Goal: Contribute content

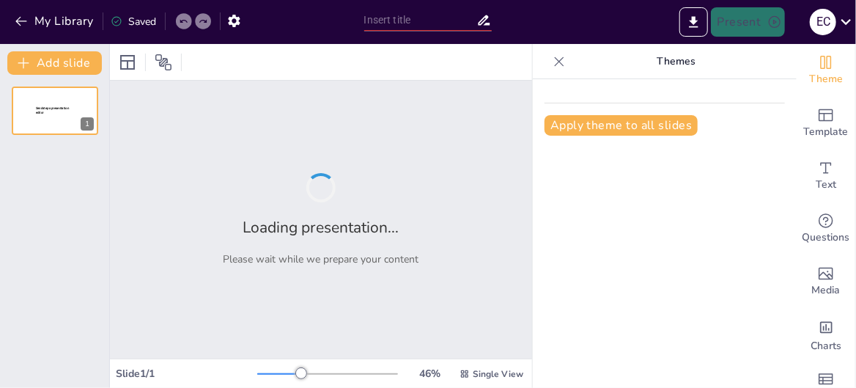
type input "VOLVEMOS AL AULA"
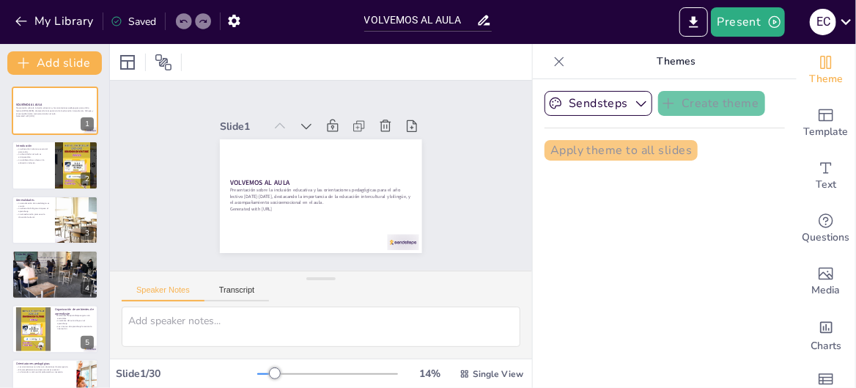
checkbox input "true"
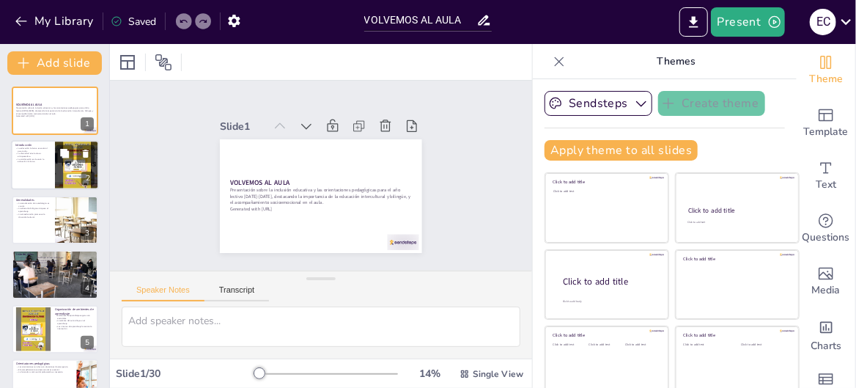
checkbox input "true"
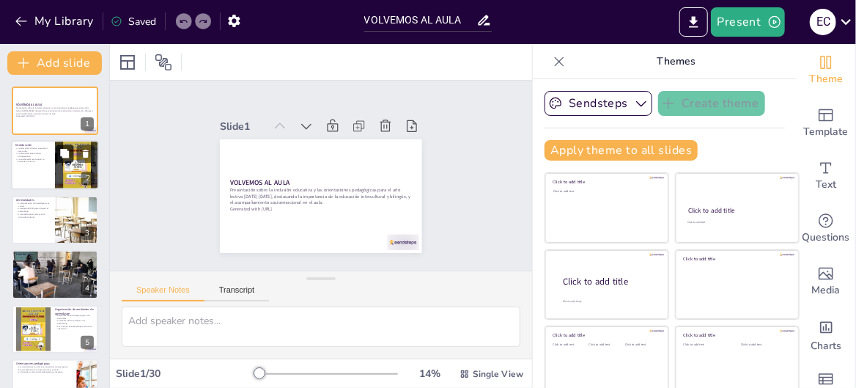
checkbox input "true"
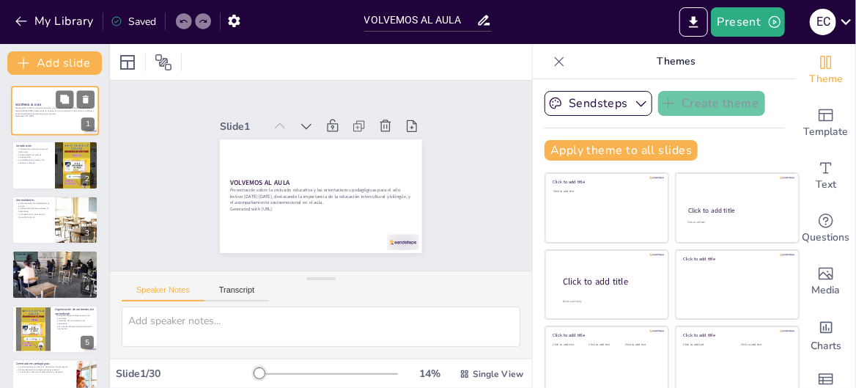
checkbox input "true"
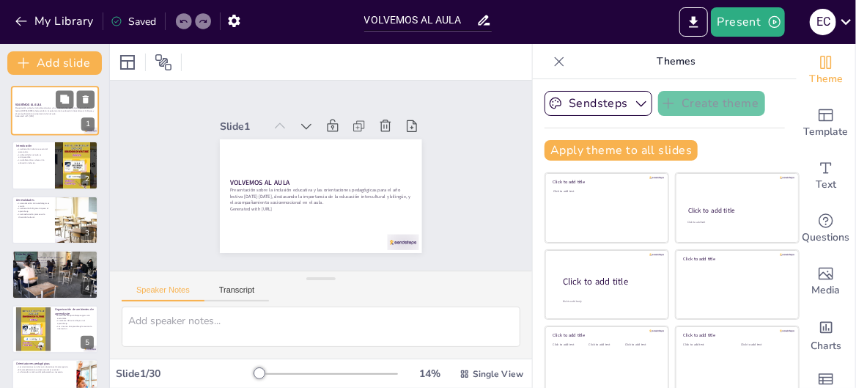
checkbox input "true"
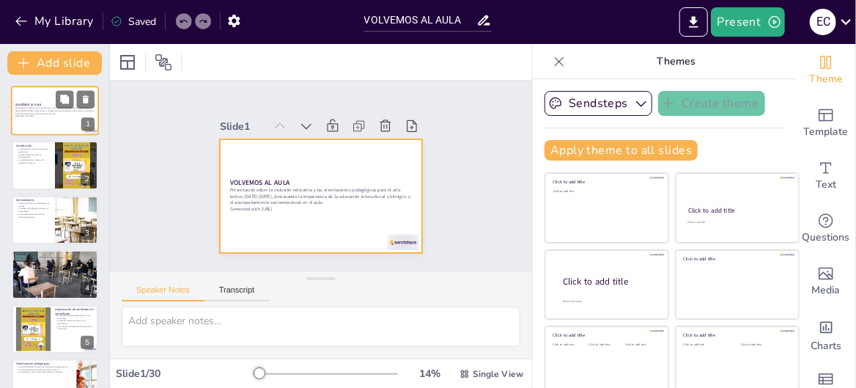
checkbox input "true"
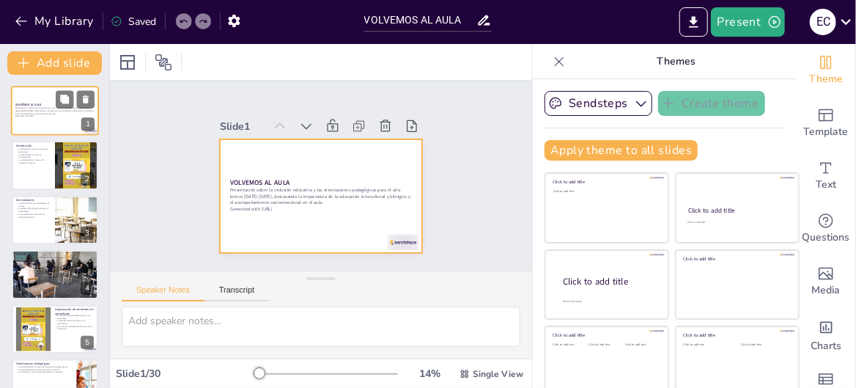
checkbox input "true"
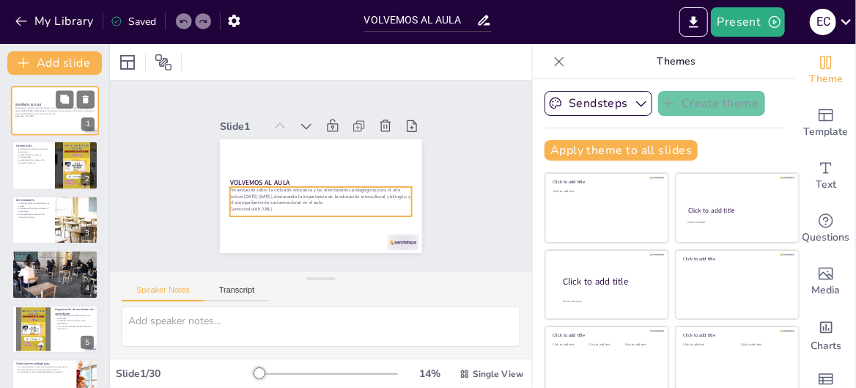
click at [55, 107] on p "Presentación sobre la inclusión educativa y las orientaciones pedagógicas para …" at bounding box center [54, 111] width 79 height 8
checkbox input "true"
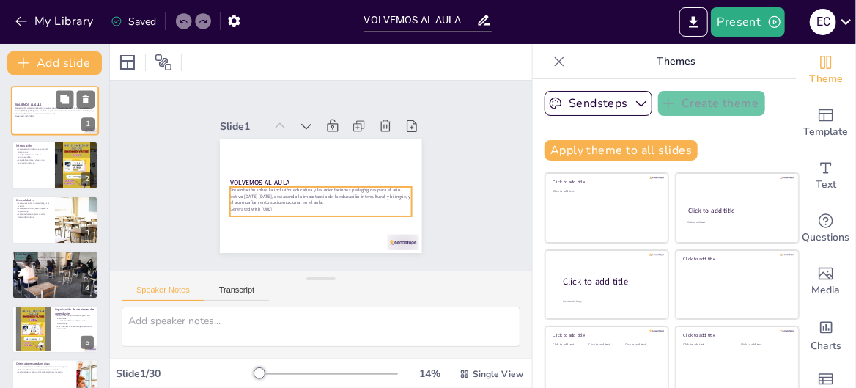
checkbox input "true"
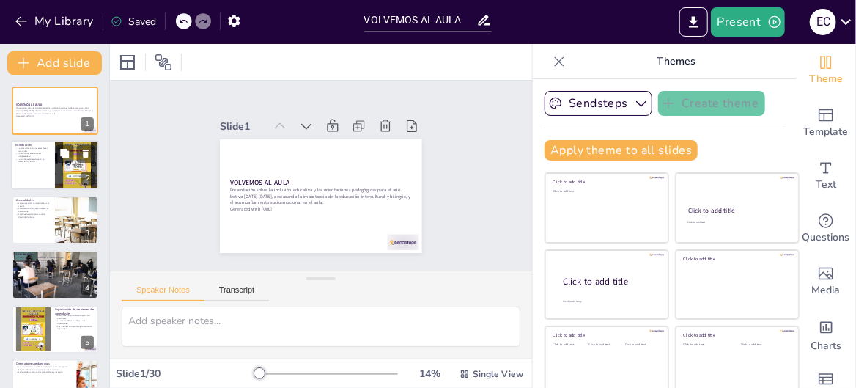
checkbox input "true"
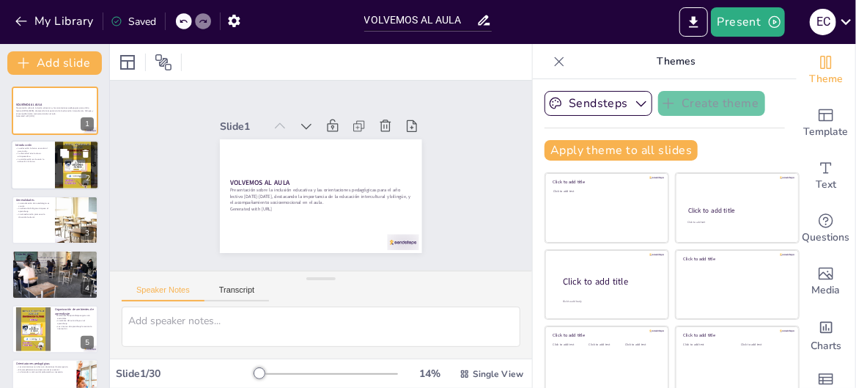
checkbox input "true"
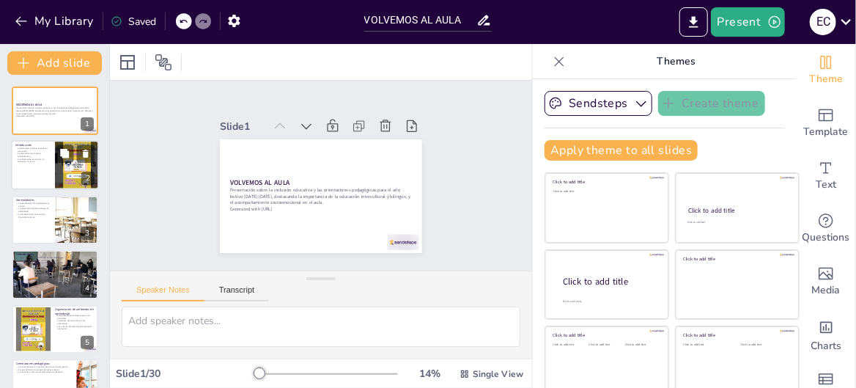
checkbox input "true"
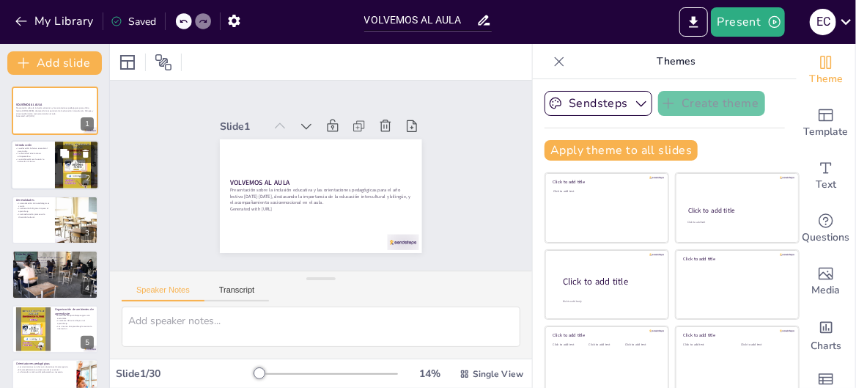
click at [64, 164] on div at bounding box center [77, 166] width 88 height 50
type textarea "La inclusión educativa es un principio fundamental que asegura que todos los es…"
checkbox input "true"
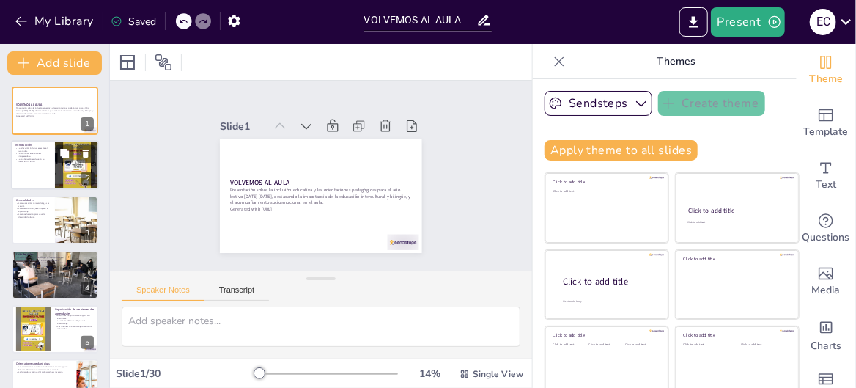
checkbox input "true"
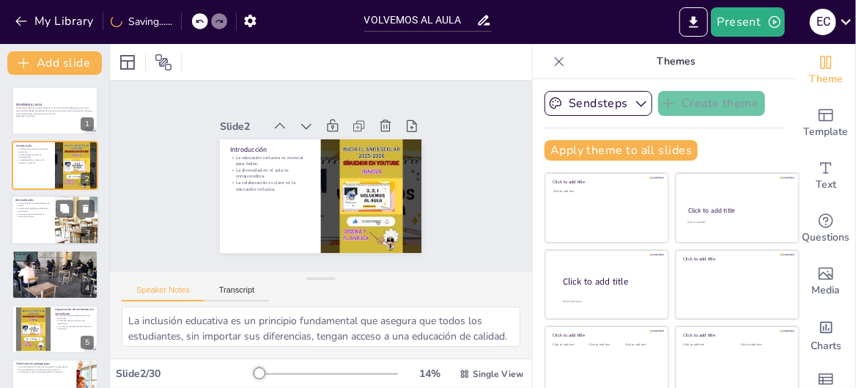
checkbox input "true"
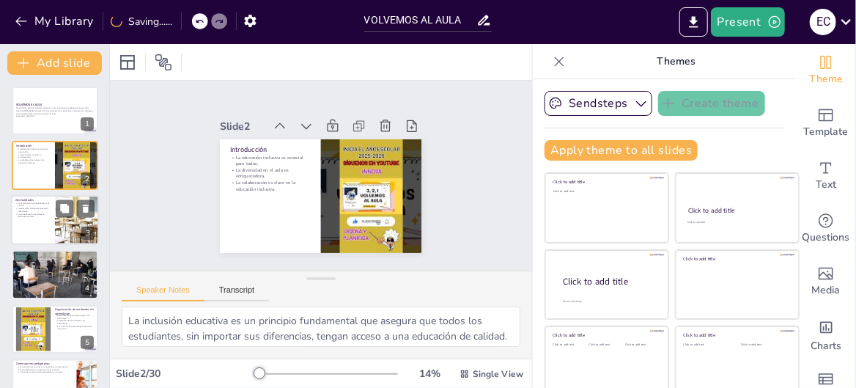
checkbox input "true"
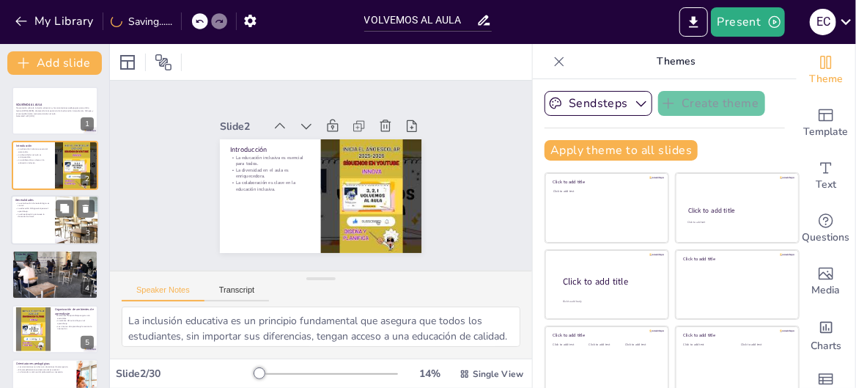
checkbox input "true"
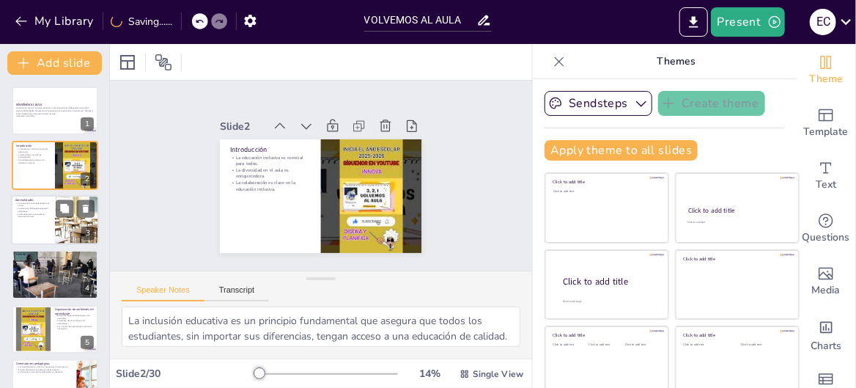
checkbox input "true"
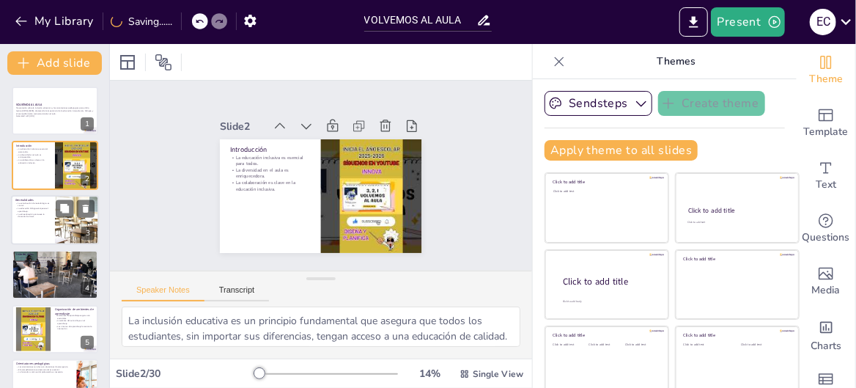
click at [42, 216] on p "La etnoeducación promueve la diversidad cultural." at bounding box center [32, 214] width 35 height 5
type textarea "La educación está en constante evolución, y es vital que los educadores se mant…"
checkbox input "true"
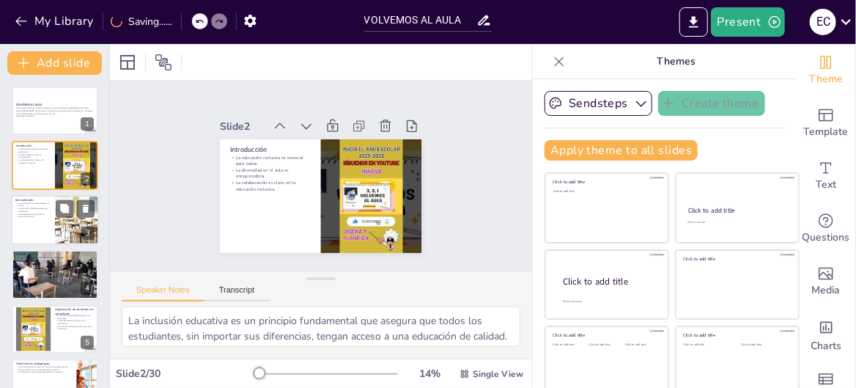
checkbox input "true"
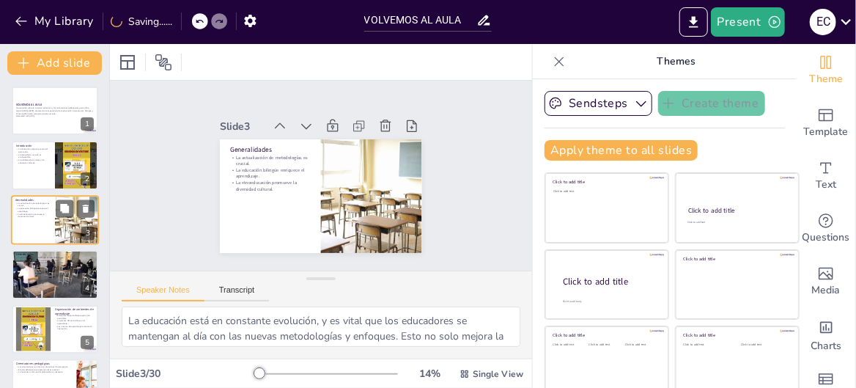
checkbox input "true"
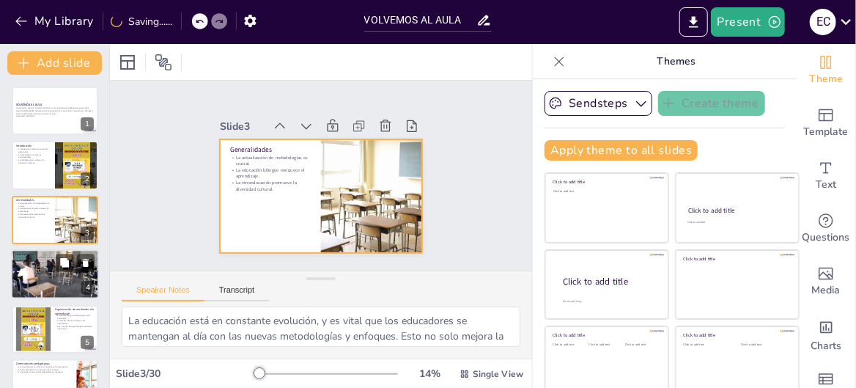
checkbox input "true"
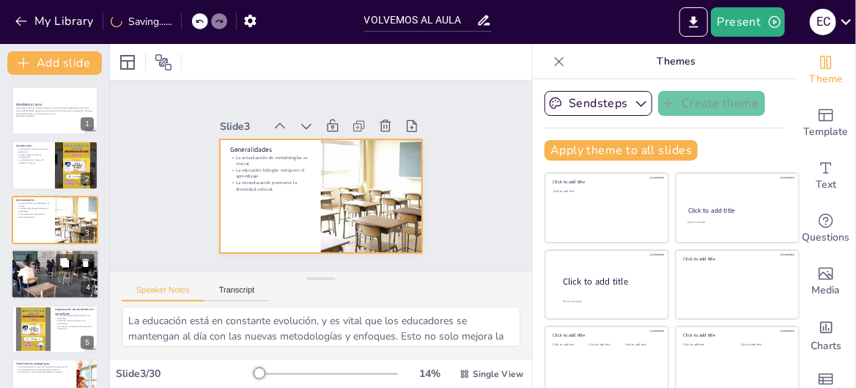
checkbox input "true"
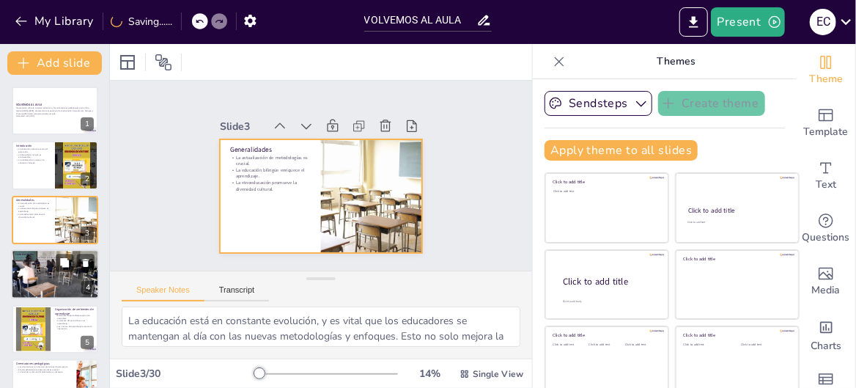
checkbox input "true"
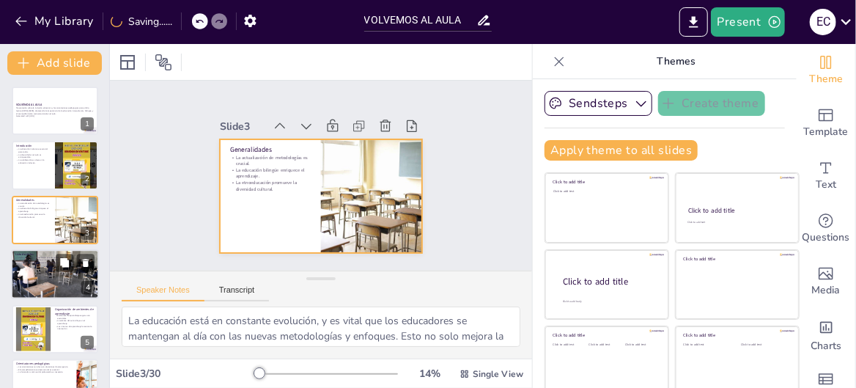
checkbox input "true"
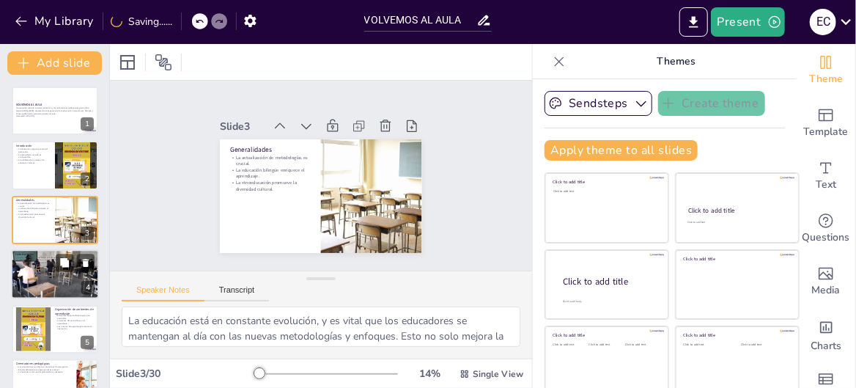
checkbox input "true"
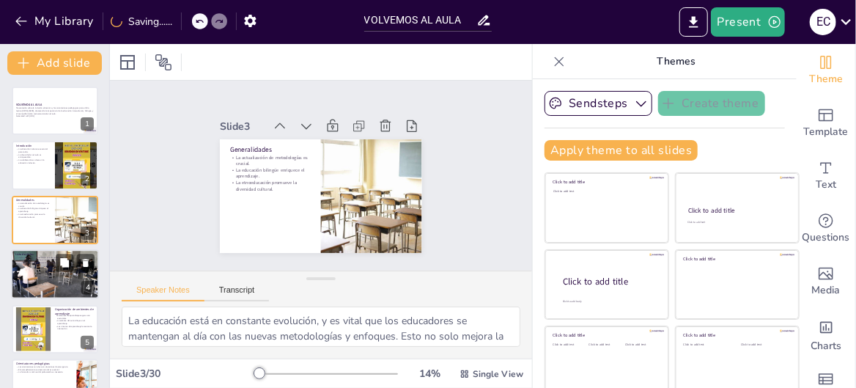
checkbox input "true"
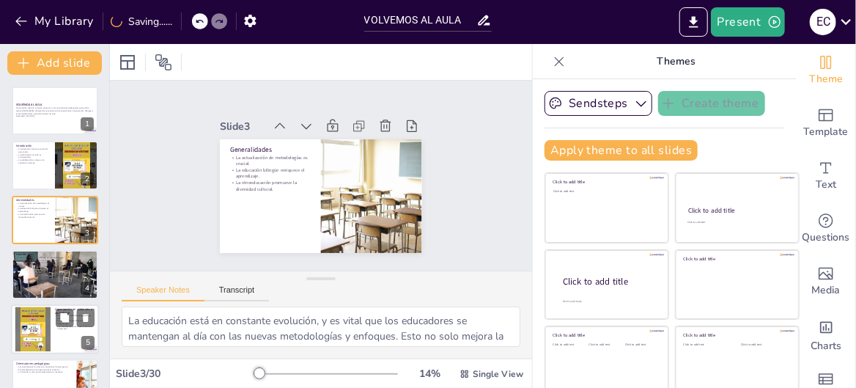
drag, startPoint x: 51, startPoint y: 273, endPoint x: 51, endPoint y: 280, distance: 7.4
click at [51, 273] on div at bounding box center [55, 274] width 86 height 65
type textarea "Contar con una lista de útiles adecuada es esencial para el proceso educativo. …"
checkbox input "true"
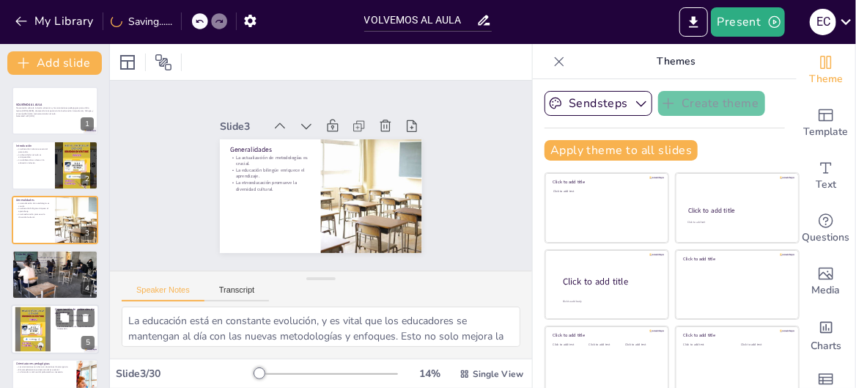
checkbox input "true"
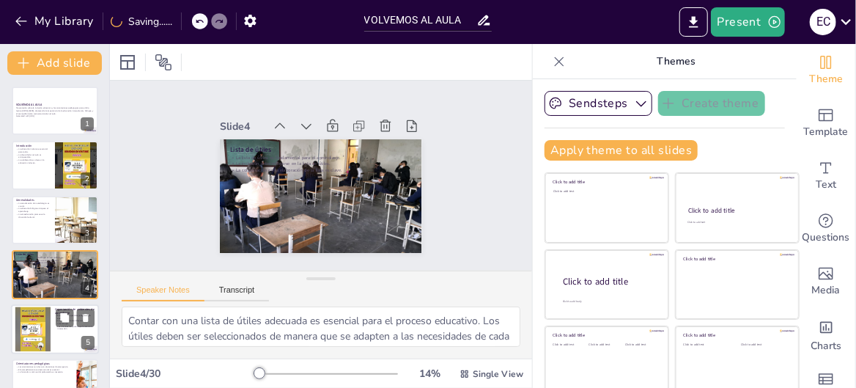
scroll to position [42, 0]
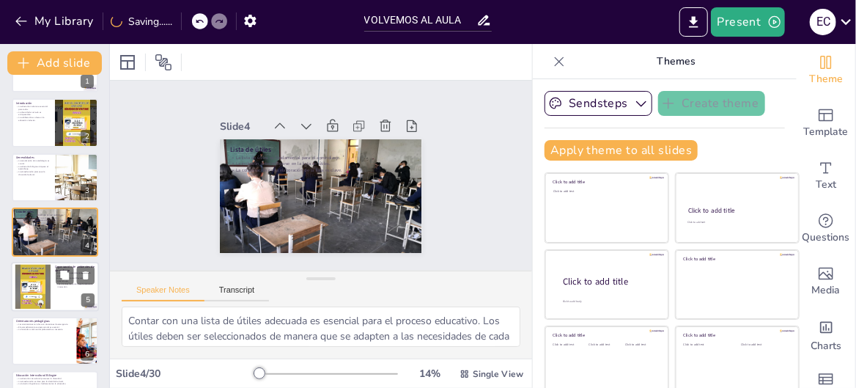
checkbox input "true"
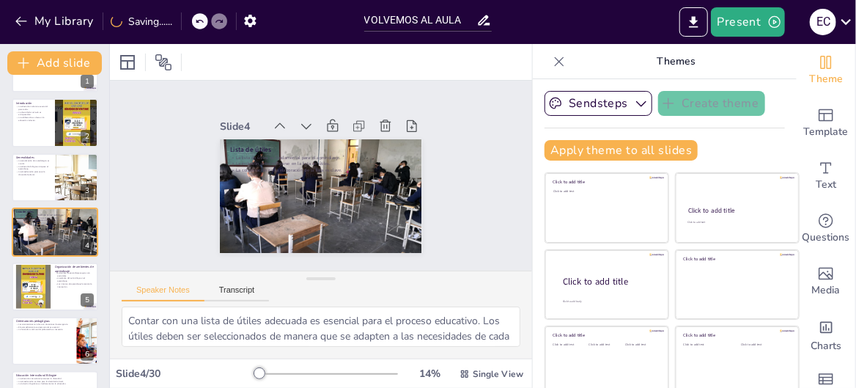
checkbox input "true"
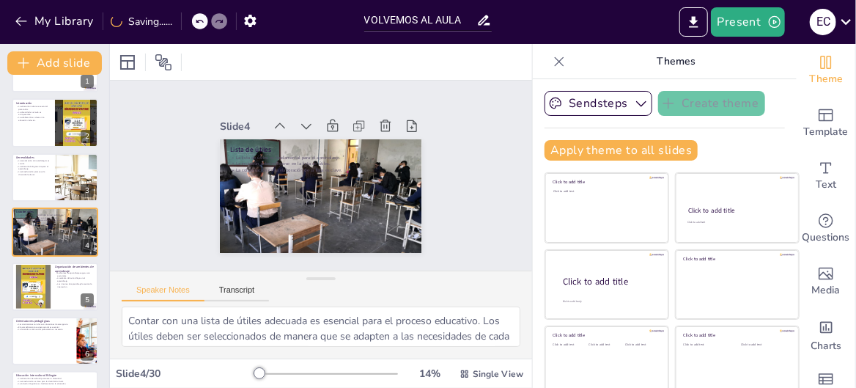
checkbox input "true"
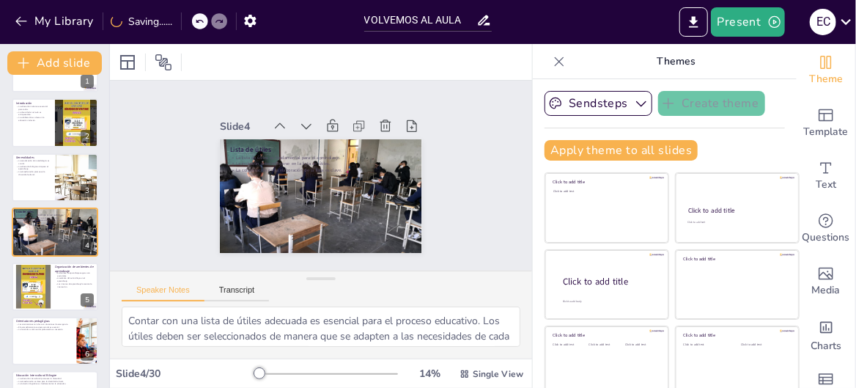
checkbox input "true"
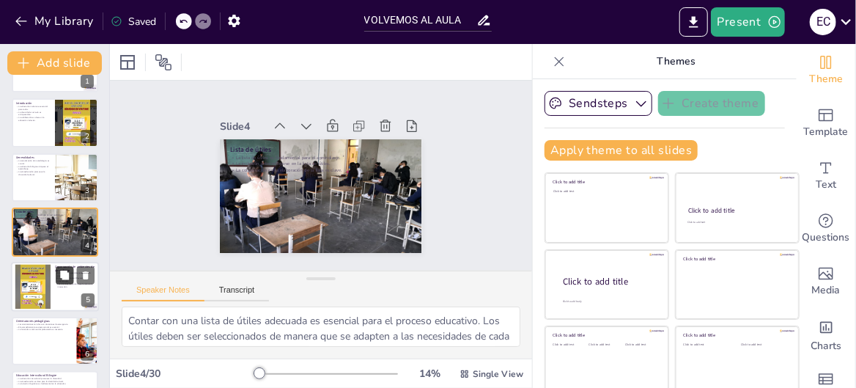
checkbox input "true"
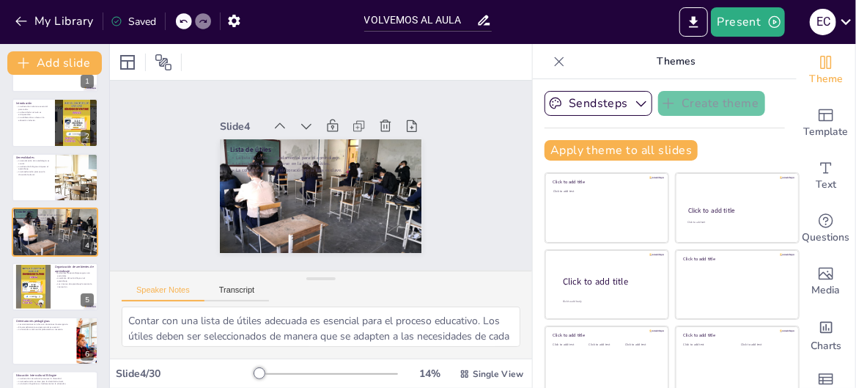
checkbox input "true"
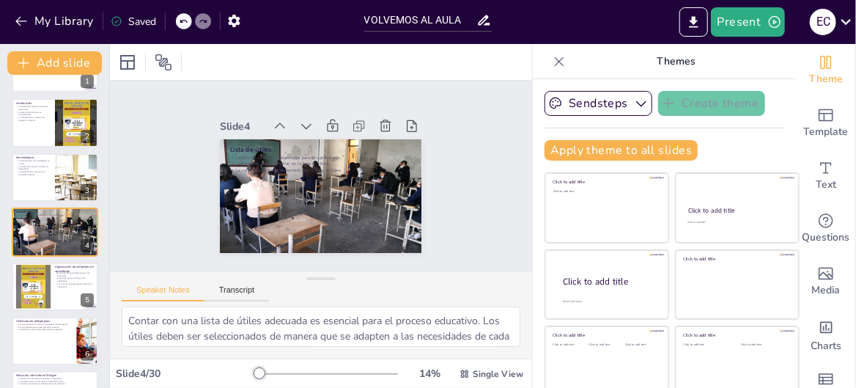
checkbox input "true"
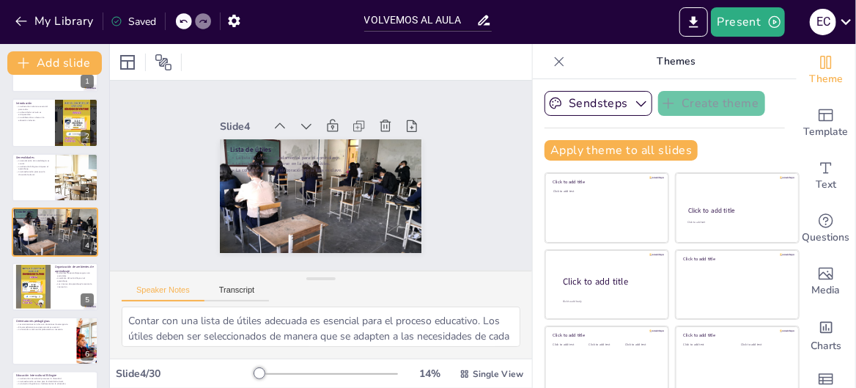
checkbox input "true"
